Goal: Task Accomplishment & Management: Use online tool/utility

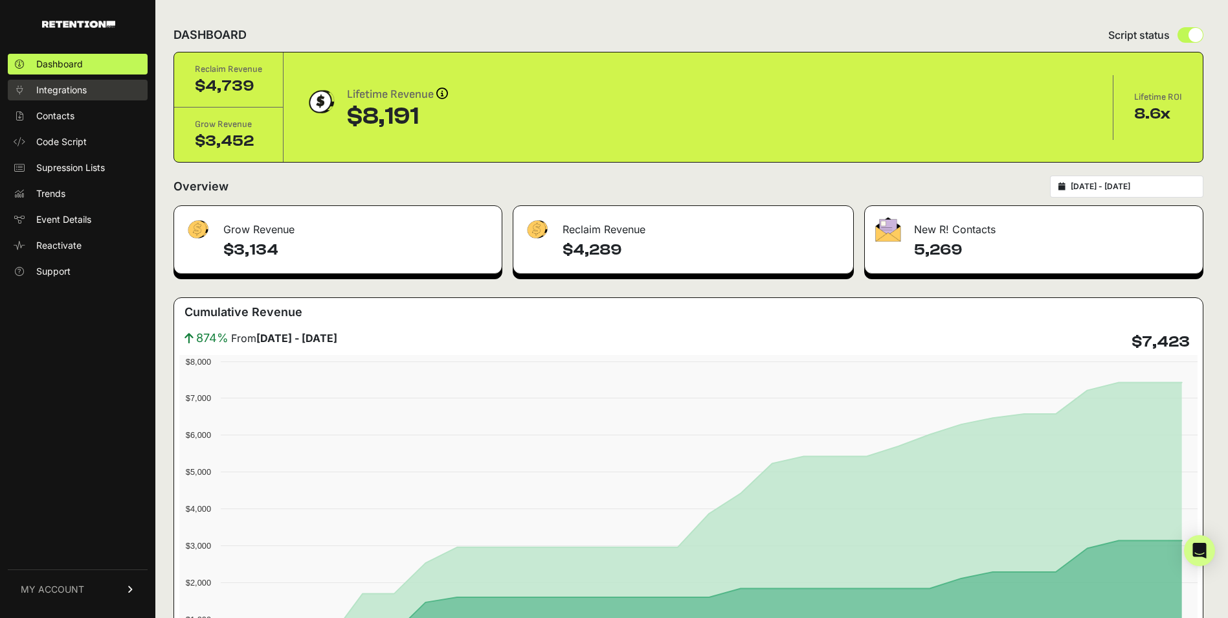
click at [56, 89] on span "Integrations" at bounding box center [61, 90] width 50 height 13
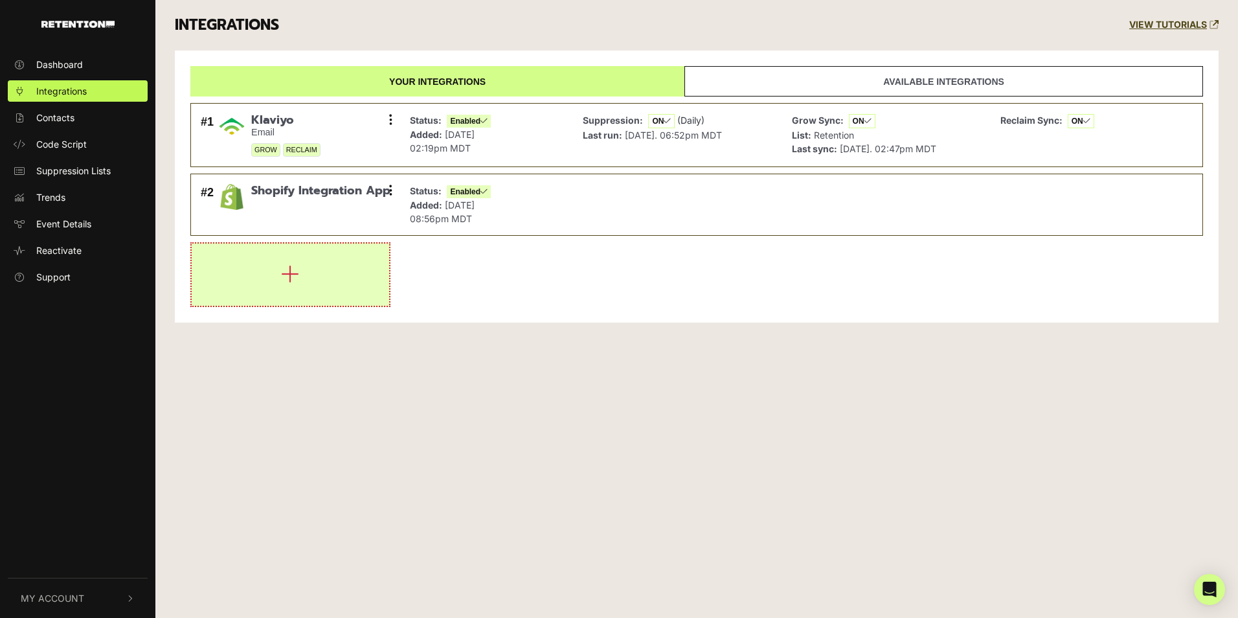
click at [294, 274] on icon "button" at bounding box center [290, 273] width 18 height 21
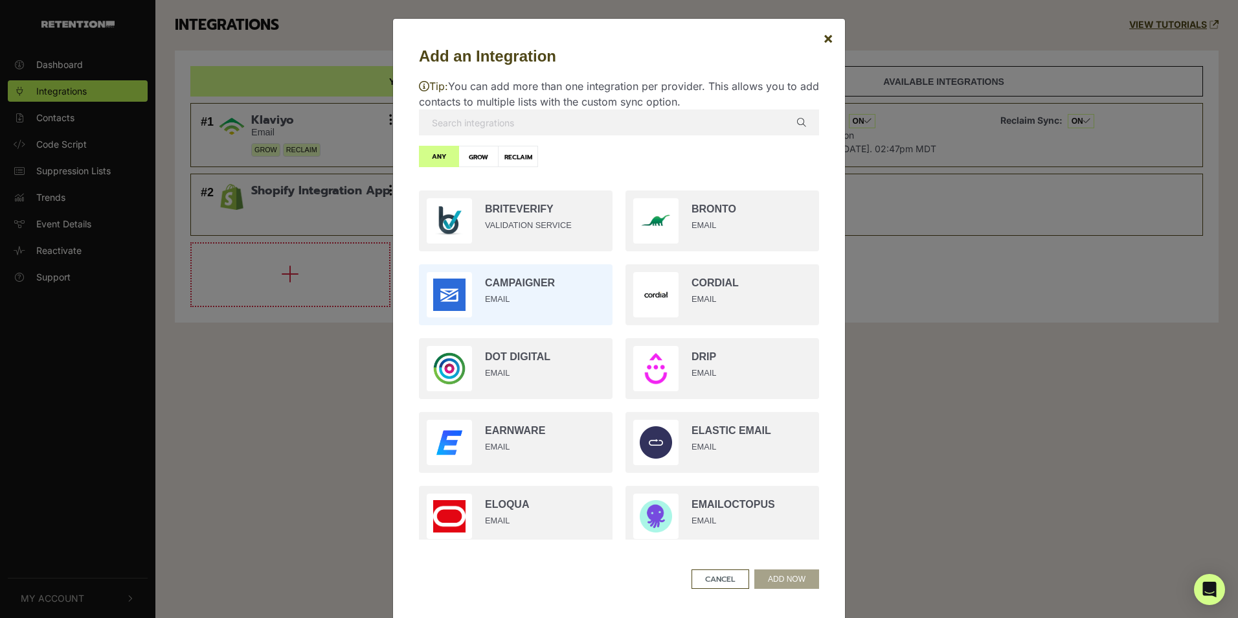
scroll to position [453, 0]
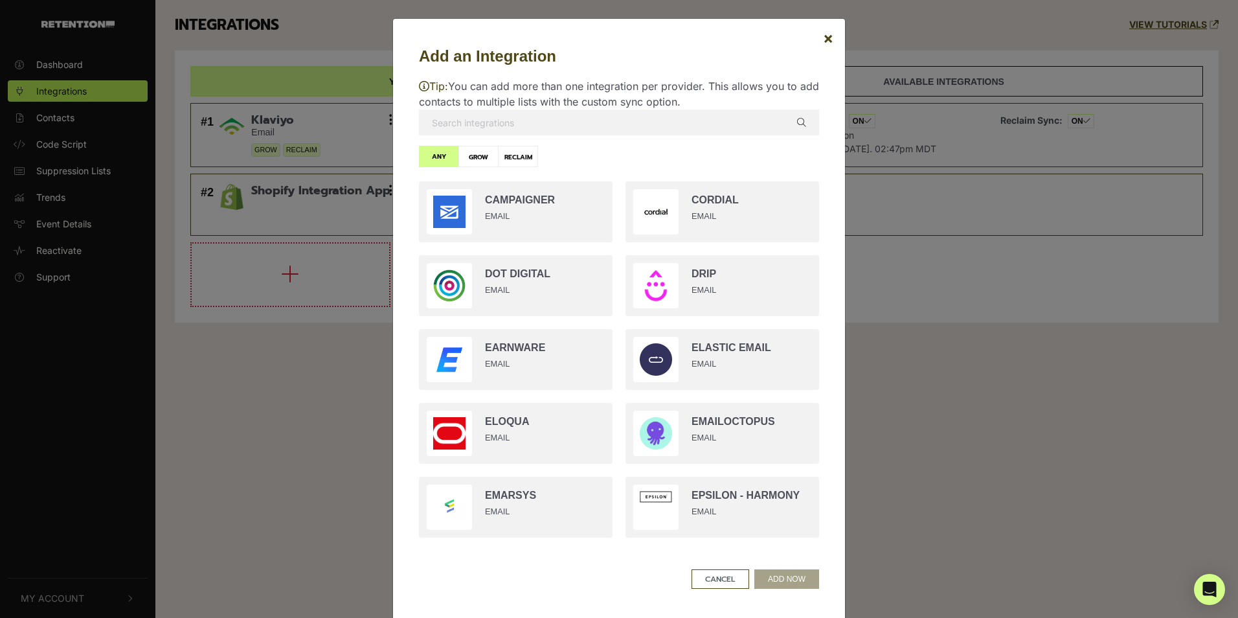
click at [471, 159] on label "GROW" at bounding box center [478, 156] width 40 height 21
radio input "true"
click at [507, 160] on label "RECLAIM" at bounding box center [518, 156] width 40 height 21
radio input "true"
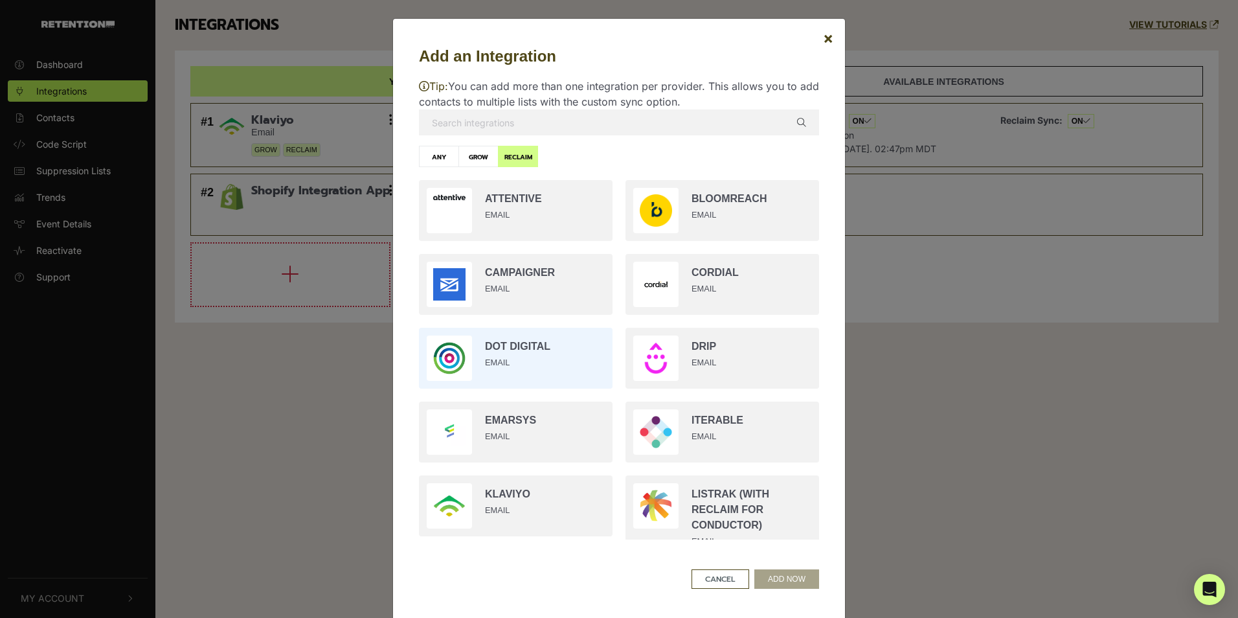
scroll to position [0, 0]
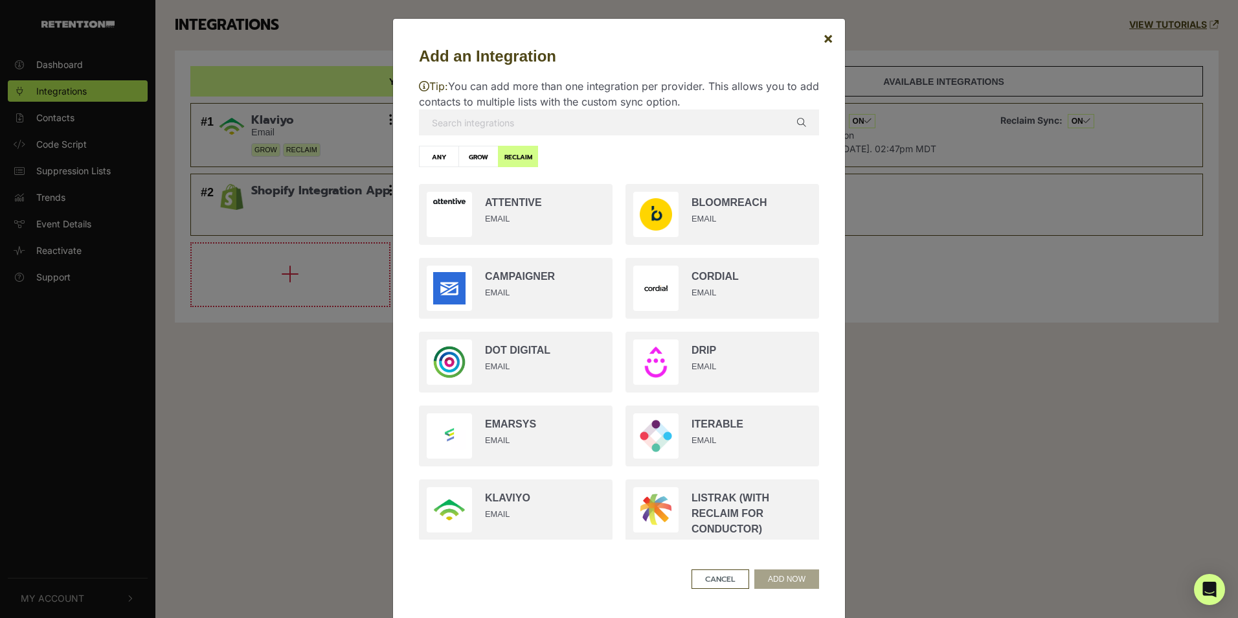
click at [441, 160] on label "ANY" at bounding box center [439, 156] width 40 height 21
radio input "true"
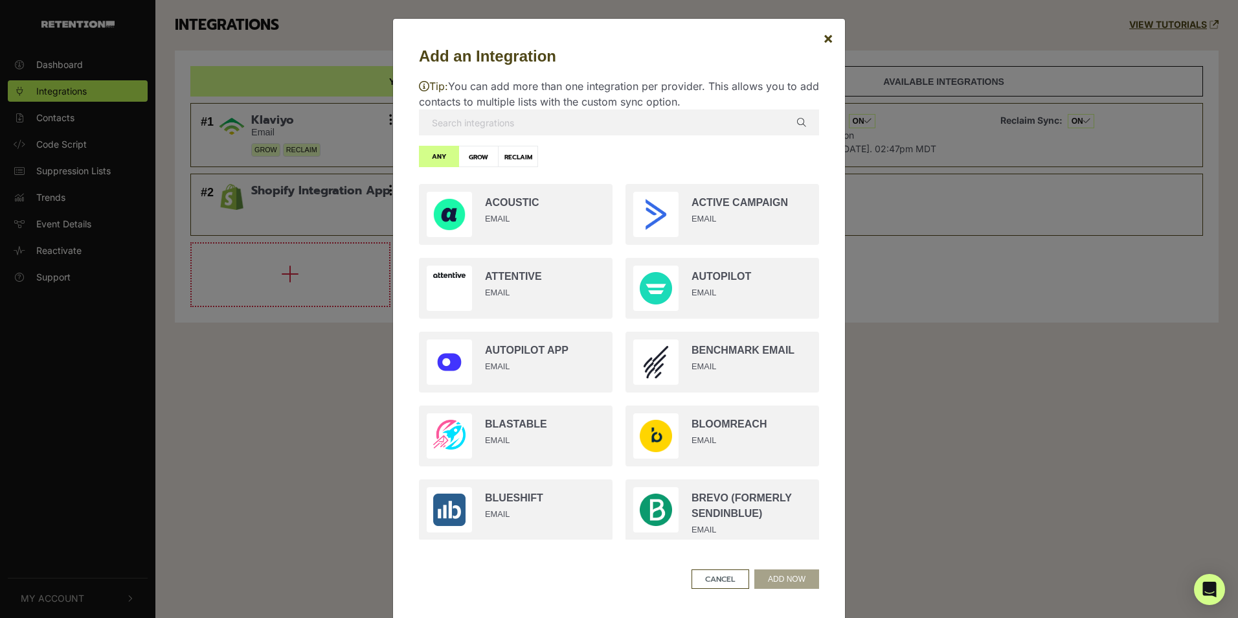
click at [461, 118] on input "text" at bounding box center [619, 122] width 400 height 26
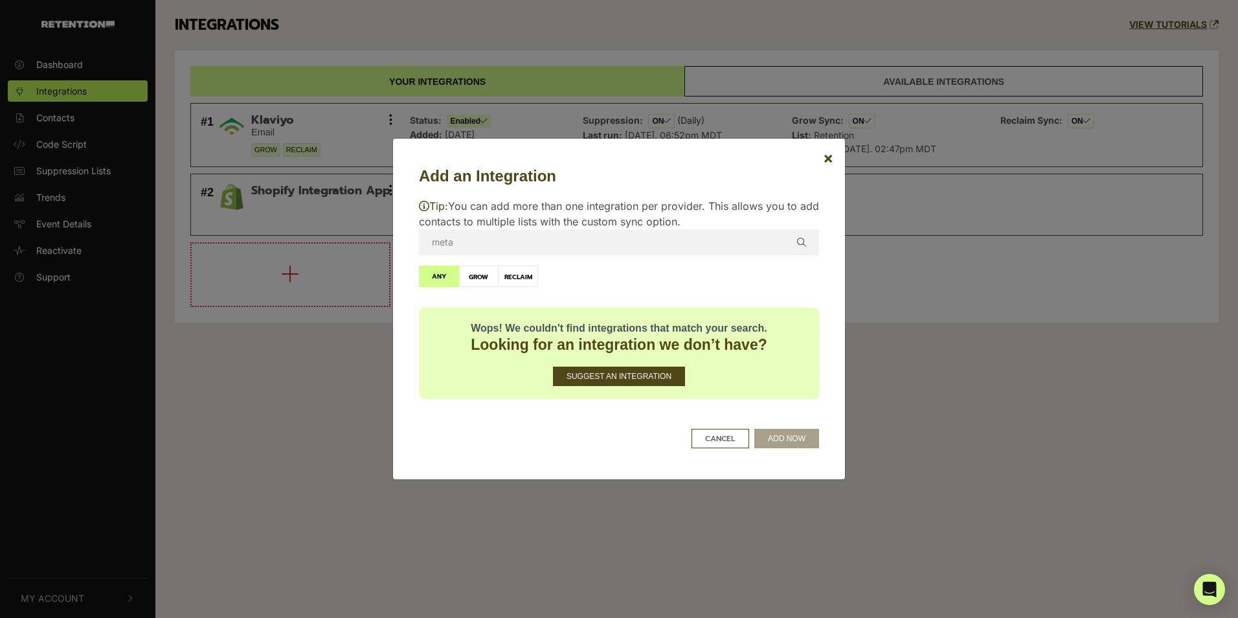
type input "meta"
click at [518, 263] on div "Tip: You can add more than one integration per provider. This allows you to add…" at bounding box center [619, 299] width 400 height 222
click at [516, 273] on label "RECLAIM" at bounding box center [518, 275] width 40 height 21
radio input "true"
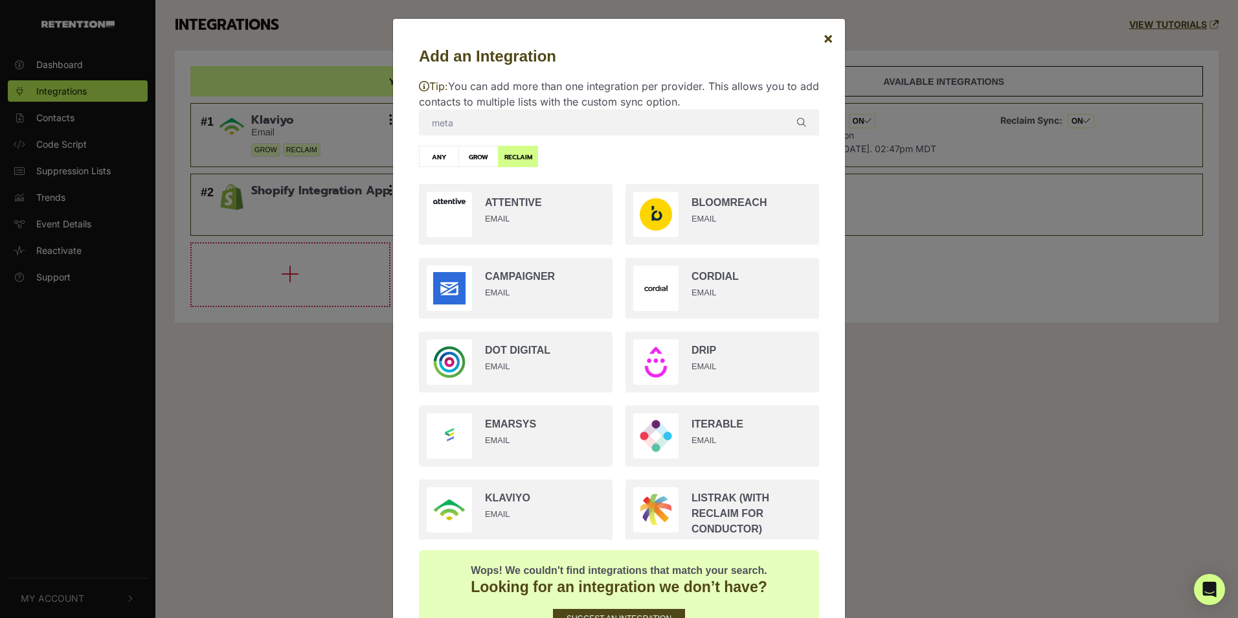
click at [502, 128] on input "meta" at bounding box center [619, 122] width 400 height 26
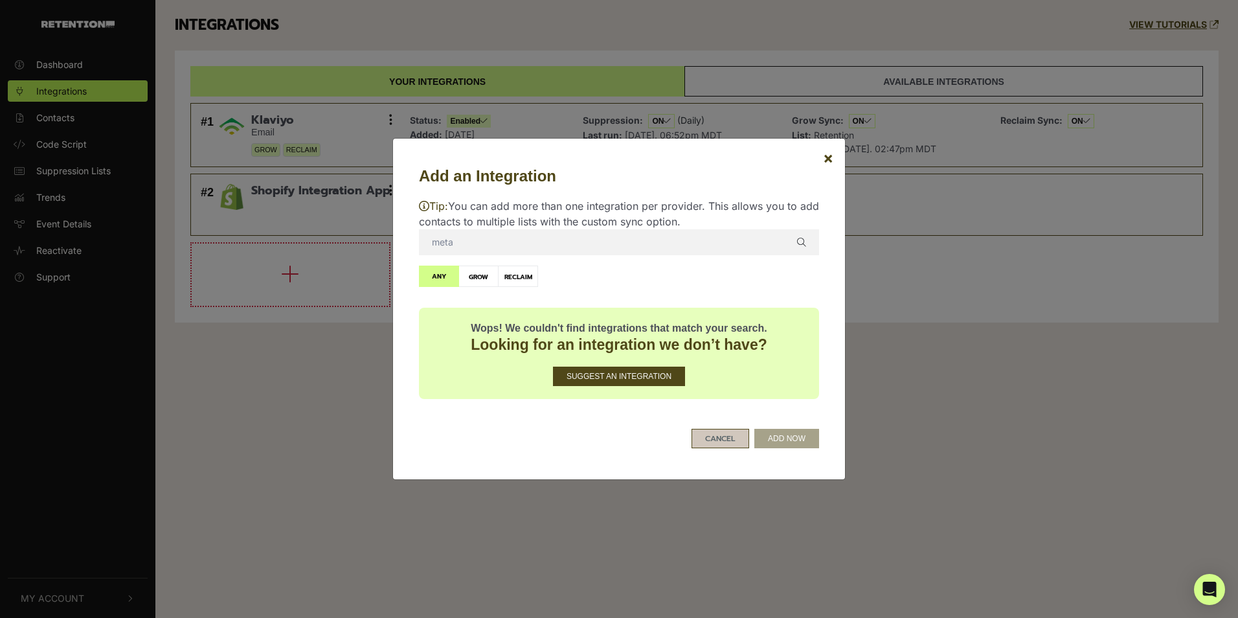
click at [723, 440] on button "CANCEL" at bounding box center [720, 438] width 58 height 19
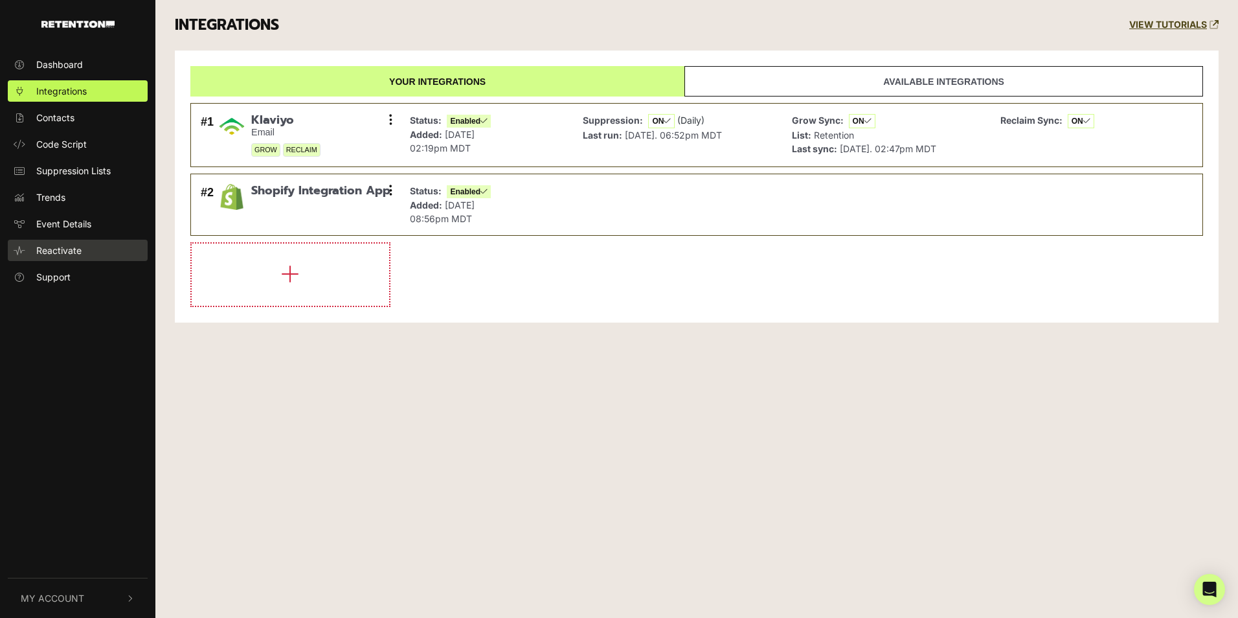
click at [56, 251] on span "Reactivate" at bounding box center [58, 250] width 45 height 14
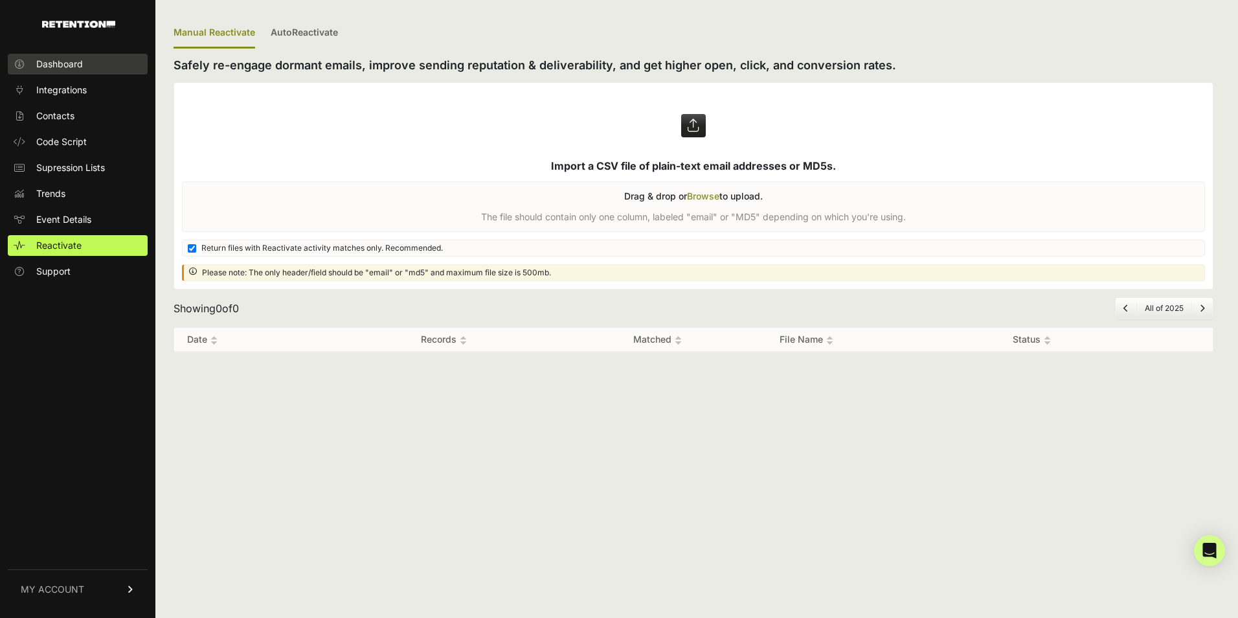
click at [60, 59] on span "Dashboard" at bounding box center [59, 64] width 47 height 13
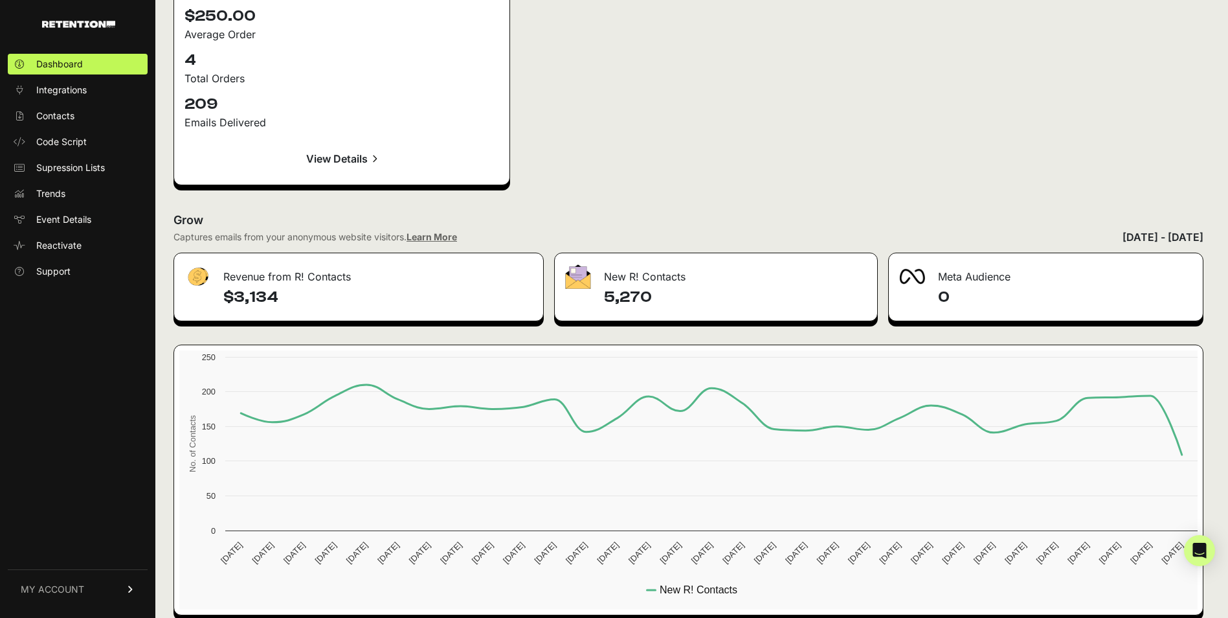
scroll to position [1913, 0]
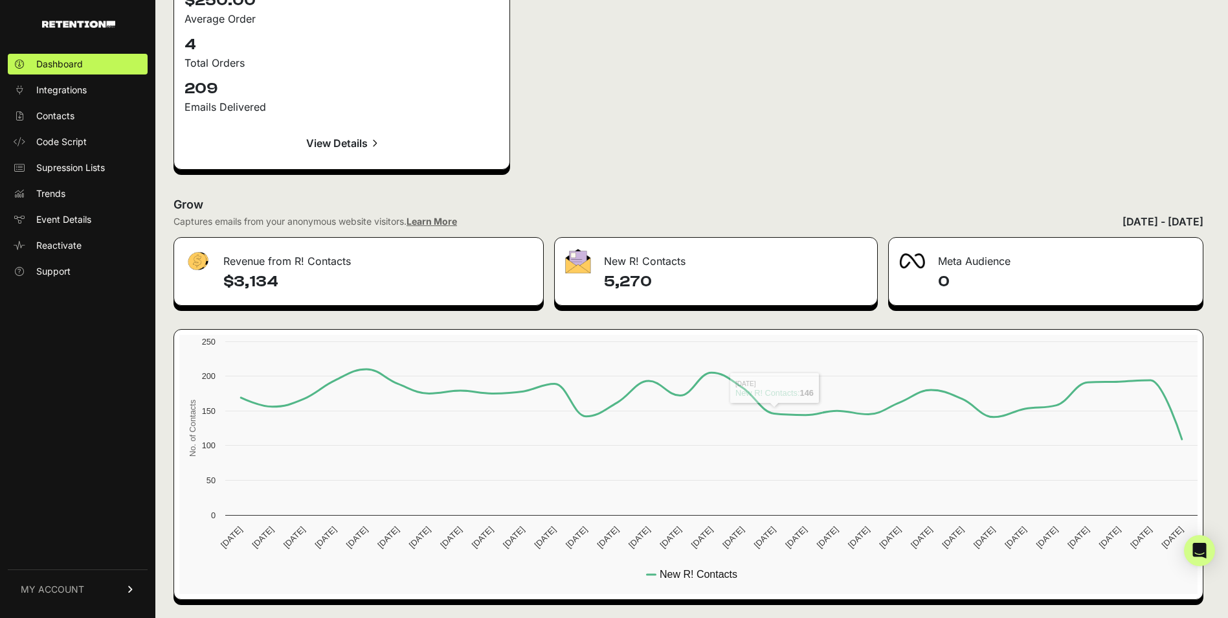
click at [975, 263] on div "Meta Audience" at bounding box center [1046, 257] width 314 height 39
click at [924, 258] on img at bounding box center [912, 261] width 26 height 16
